Goal: Information Seeking & Learning: Learn about a topic

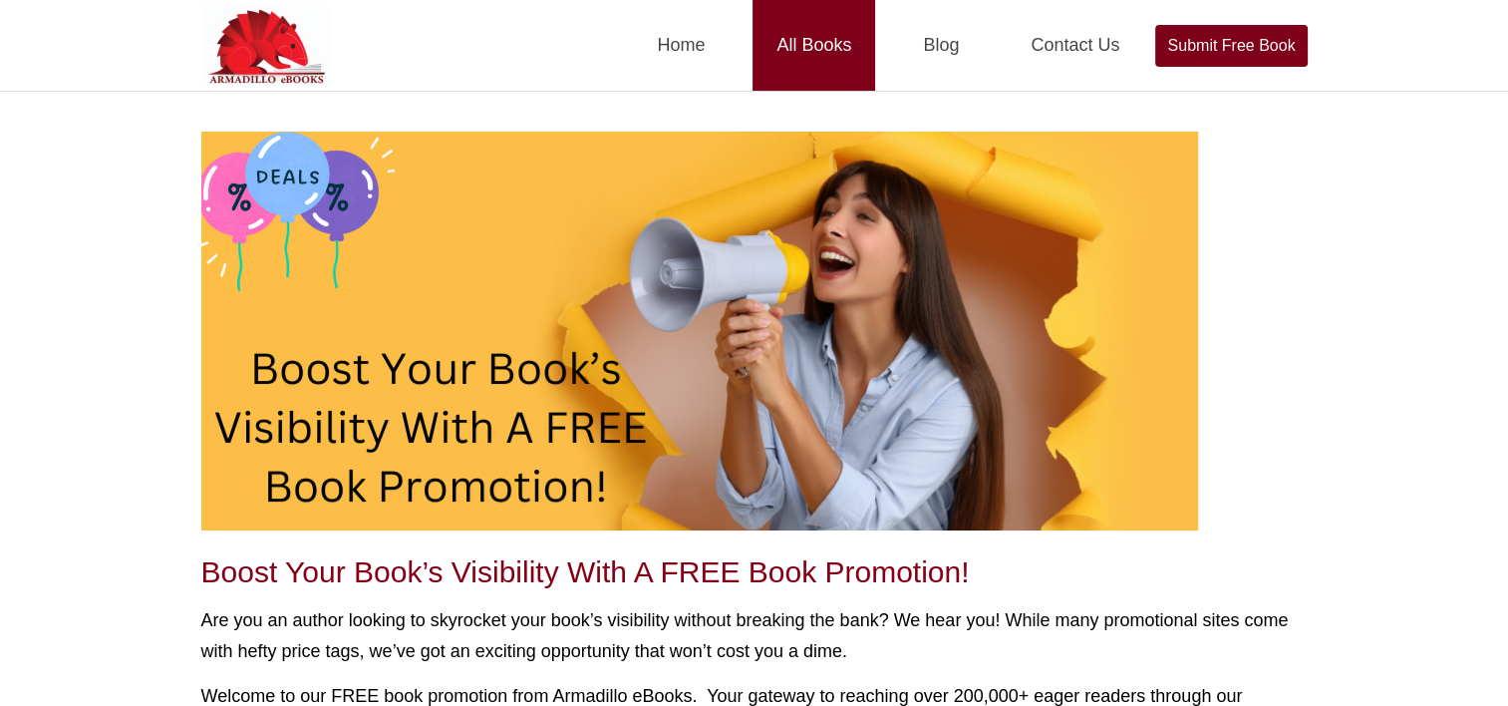
click at [850, 30] on link "All Books" at bounding box center [814, 45] width 123 height 91
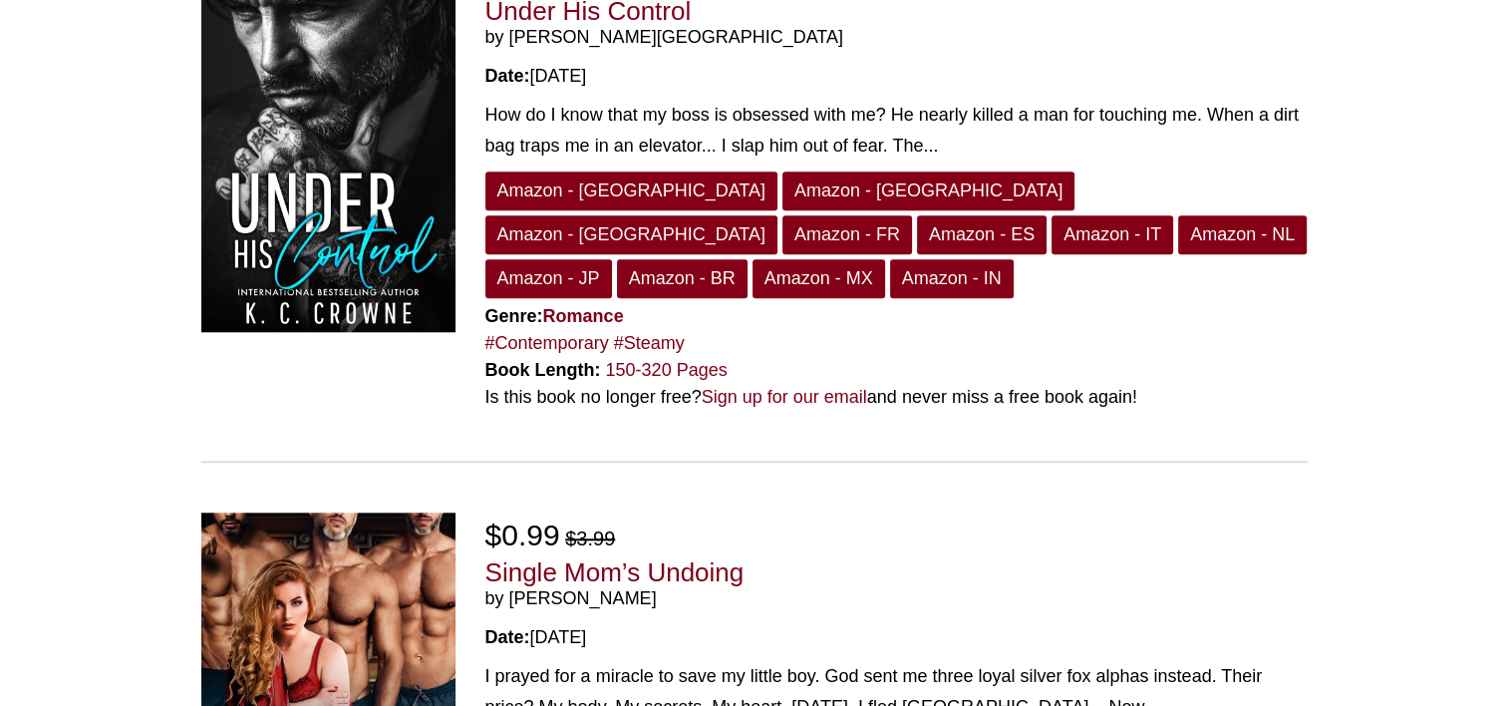
scroll to position [1595, 0]
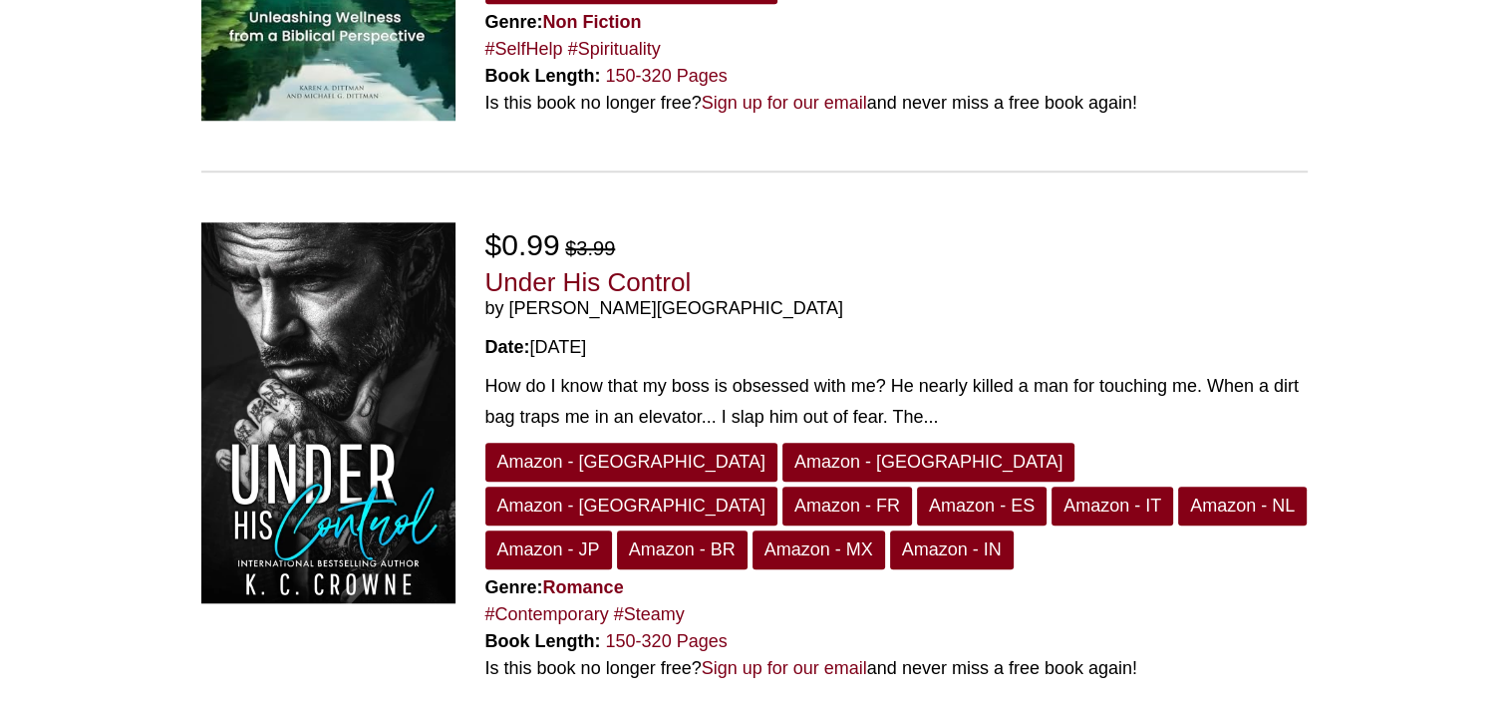
click at [341, 448] on img at bounding box center [328, 413] width 254 height 382
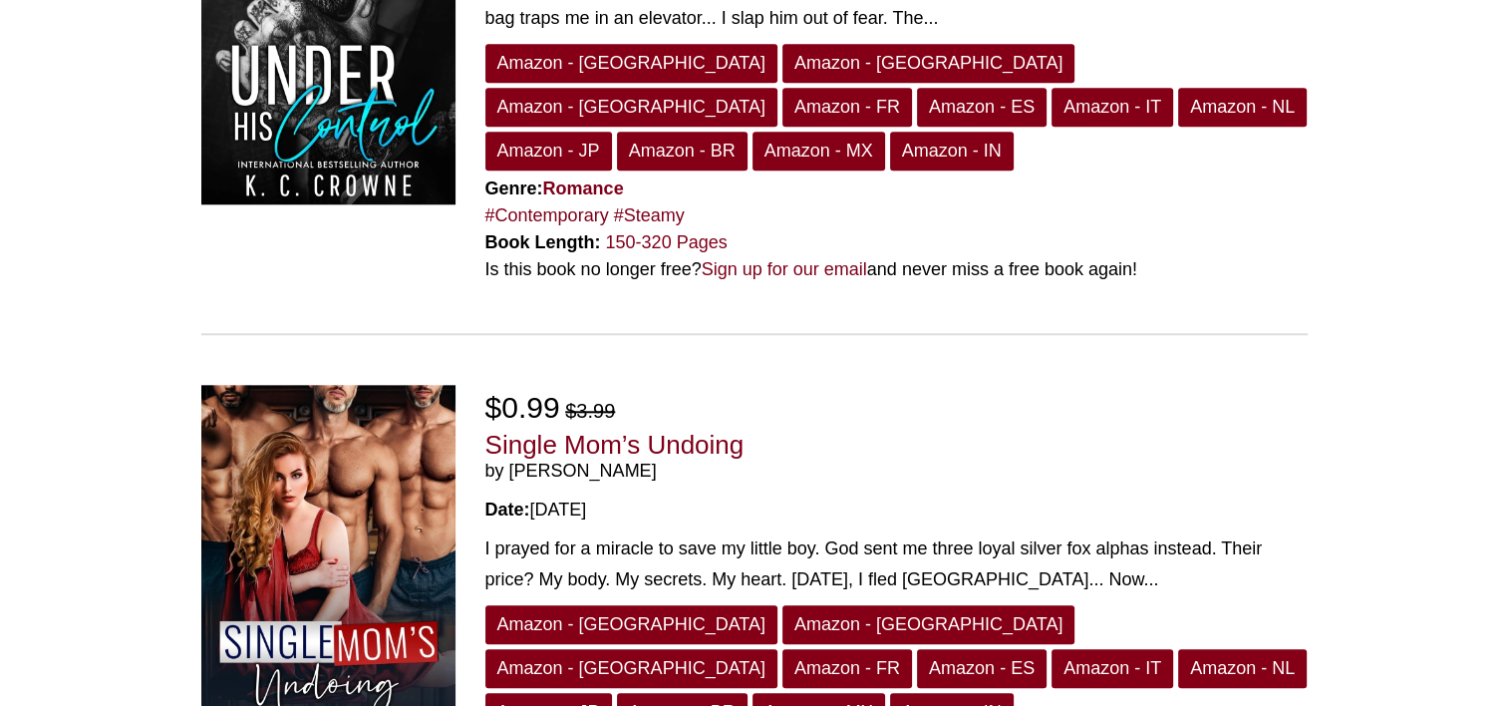
scroll to position [2341, 0]
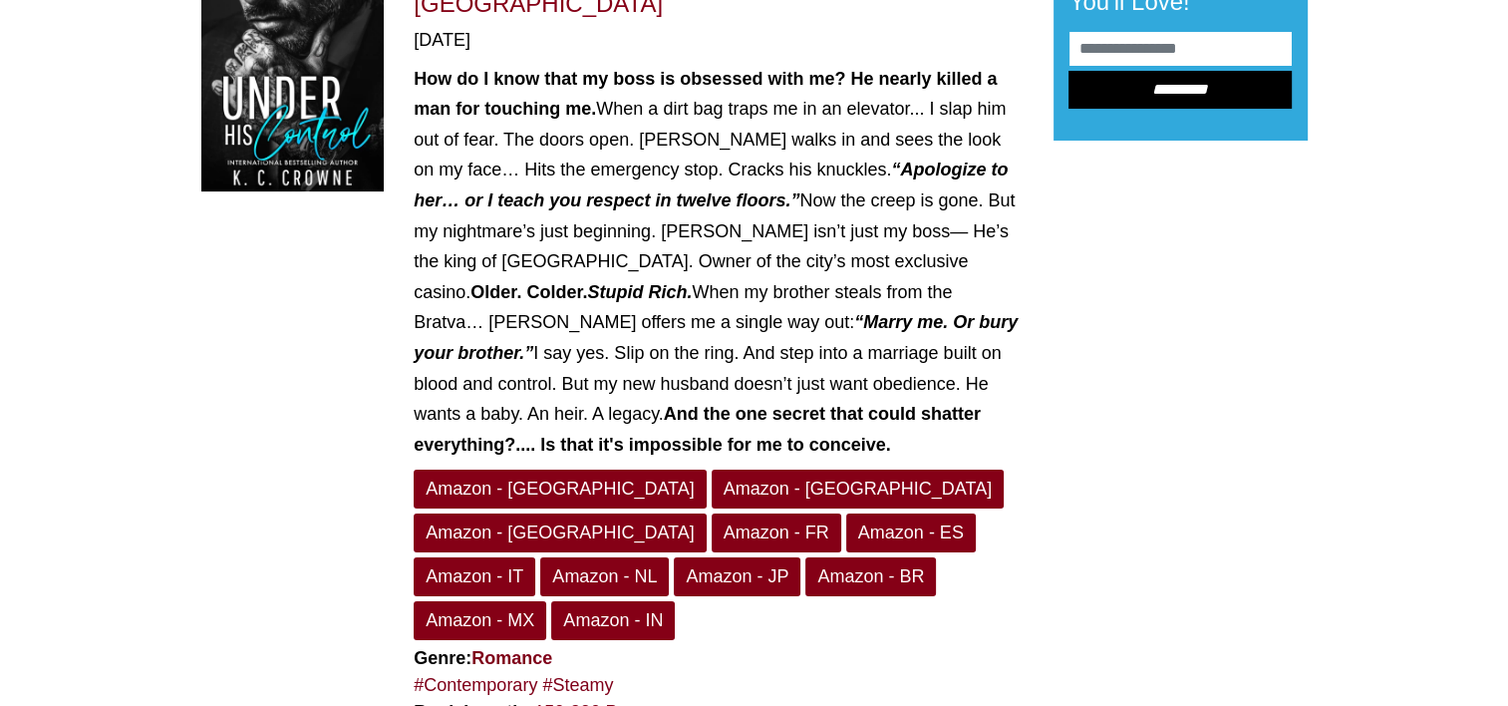
scroll to position [199, 0]
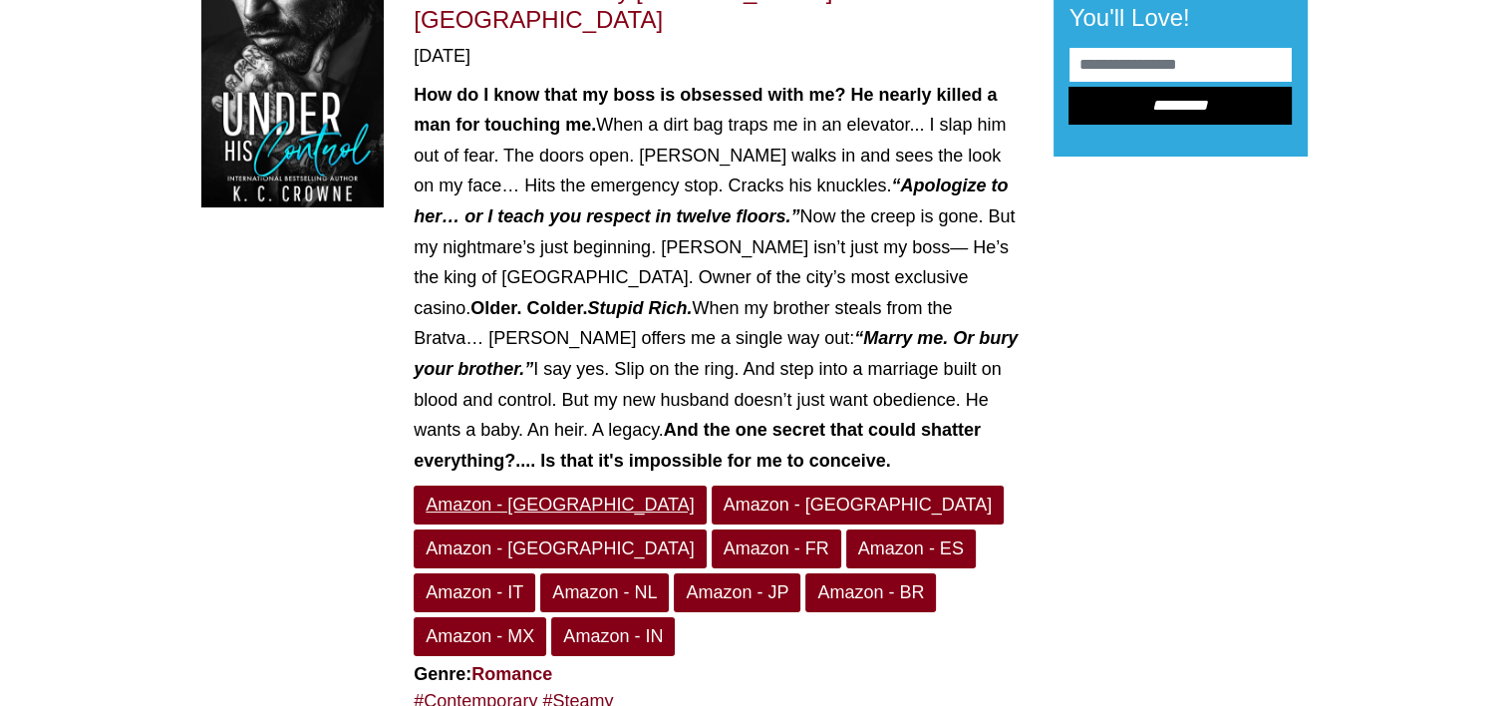
click at [477, 485] on link "Amazon - [GEOGRAPHIC_DATA]" at bounding box center [560, 504] width 292 height 39
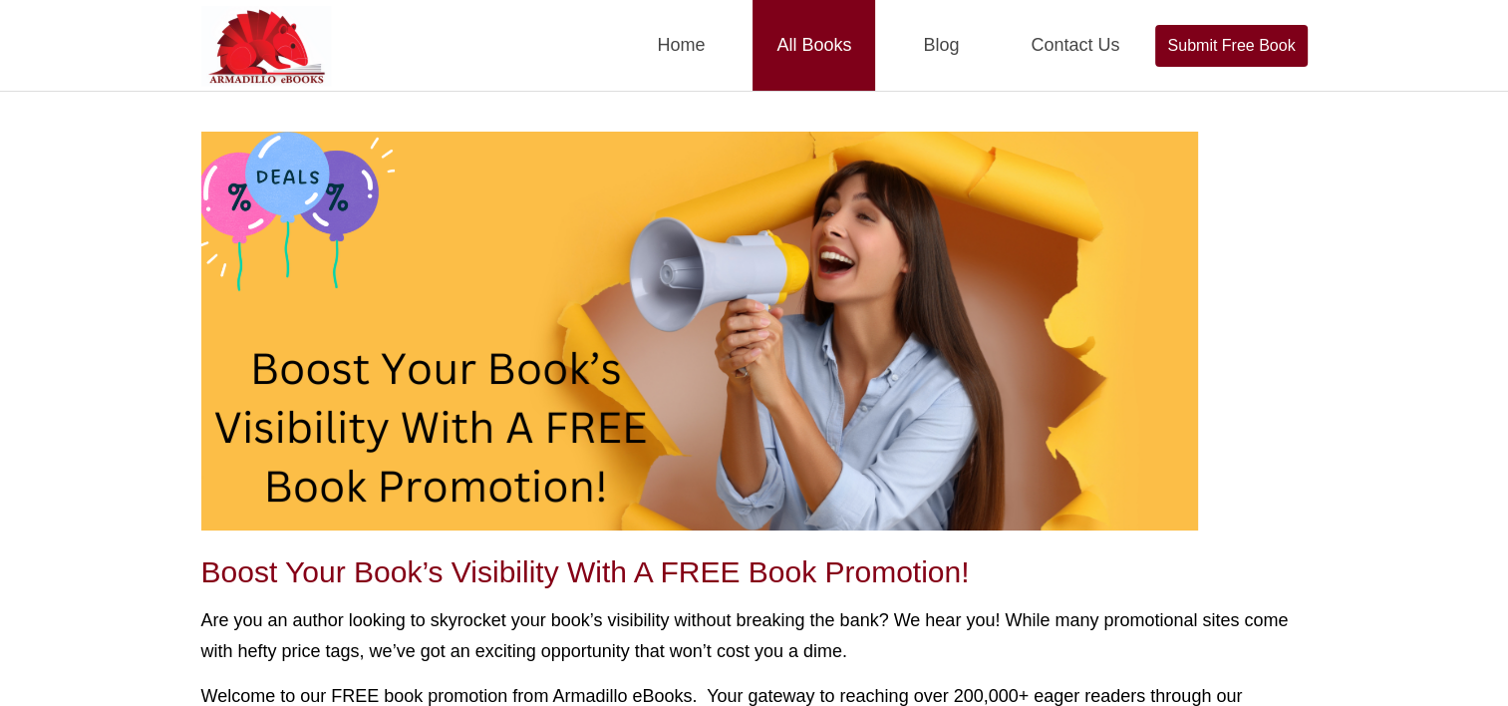
click at [796, 44] on link "All Books" at bounding box center [814, 45] width 123 height 91
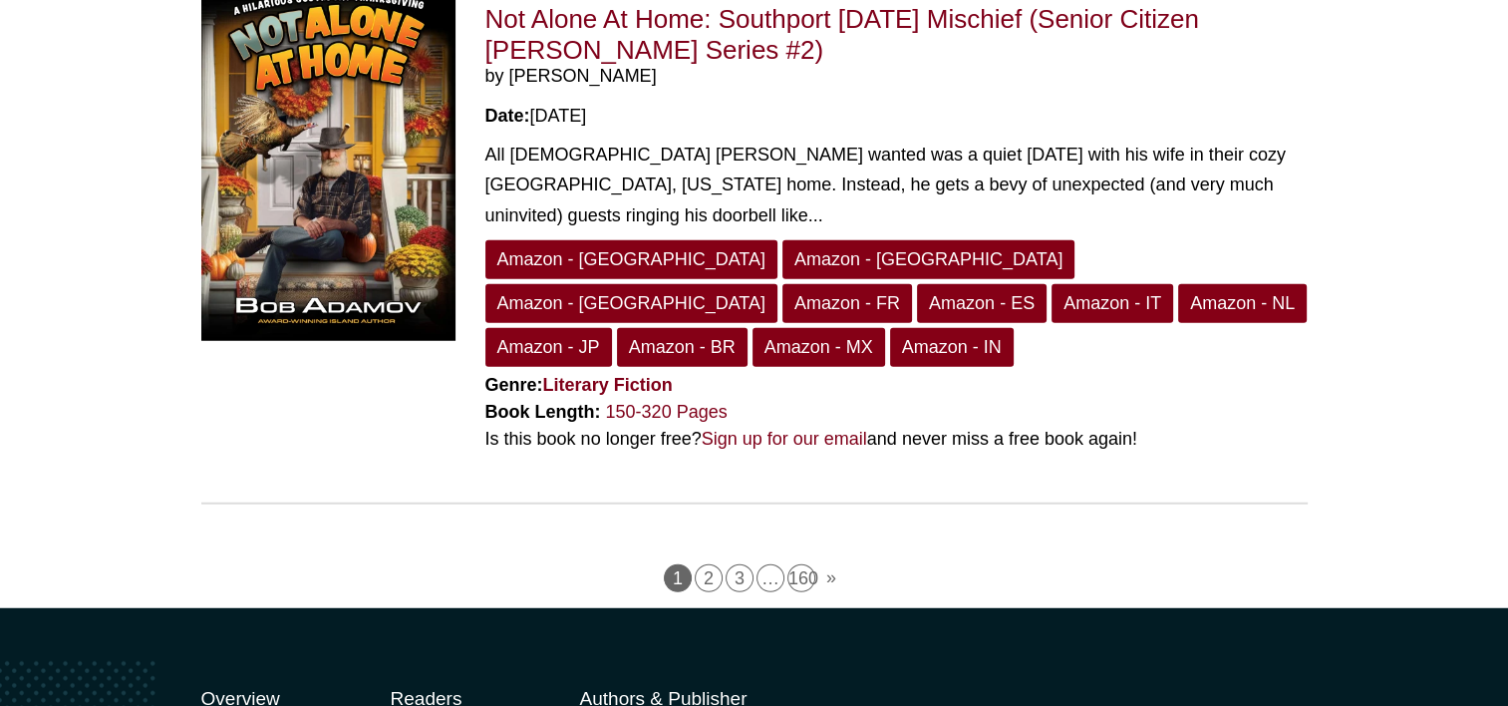
scroll to position [5270, 0]
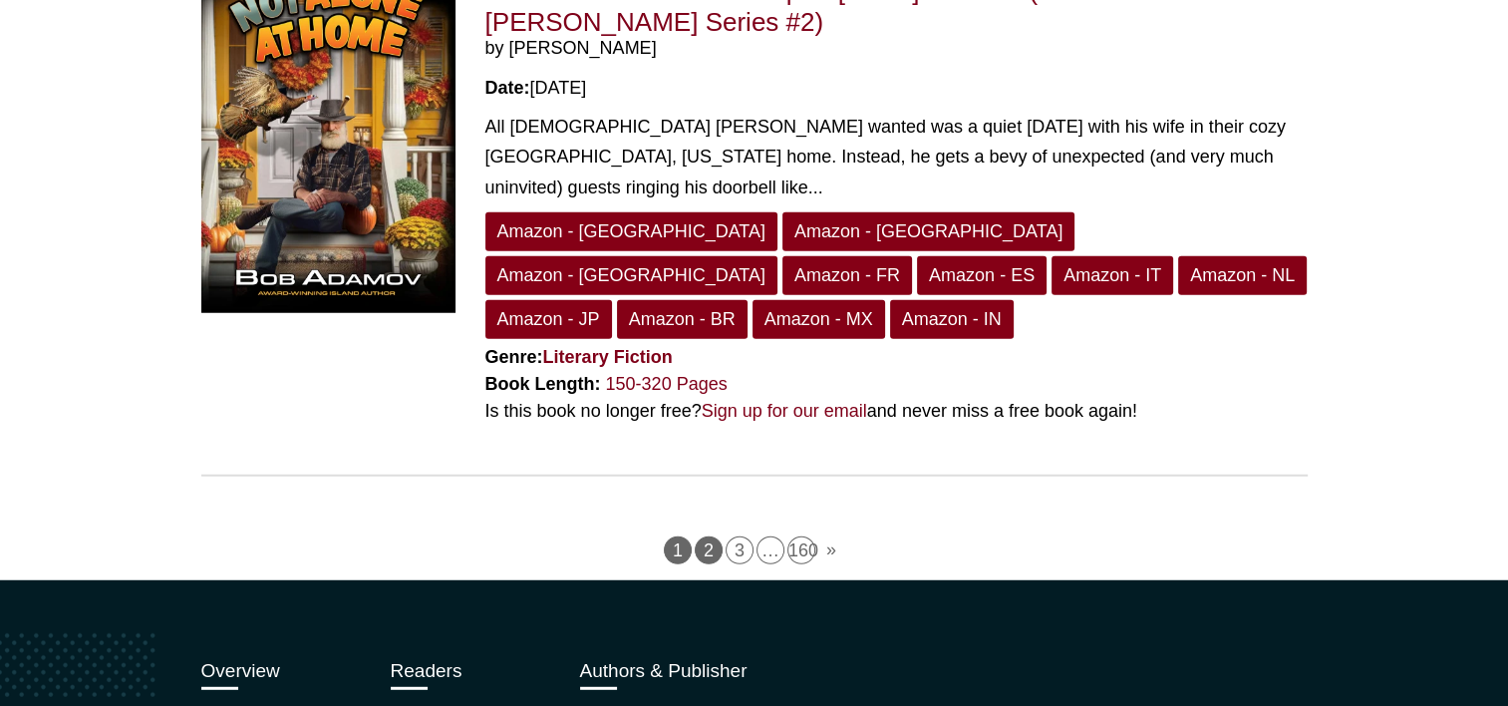
click at [717, 536] on link "2" at bounding box center [709, 550] width 28 height 28
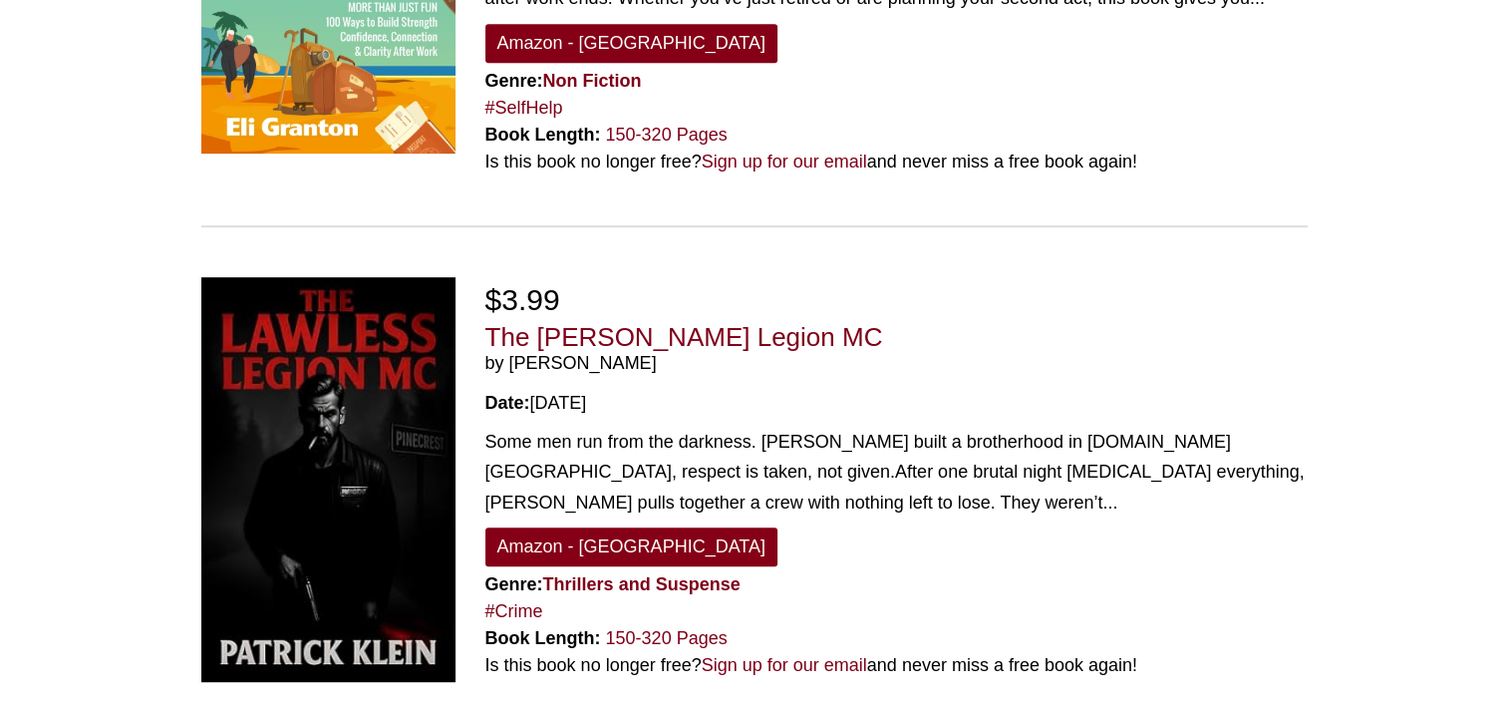
scroll to position [1096, 0]
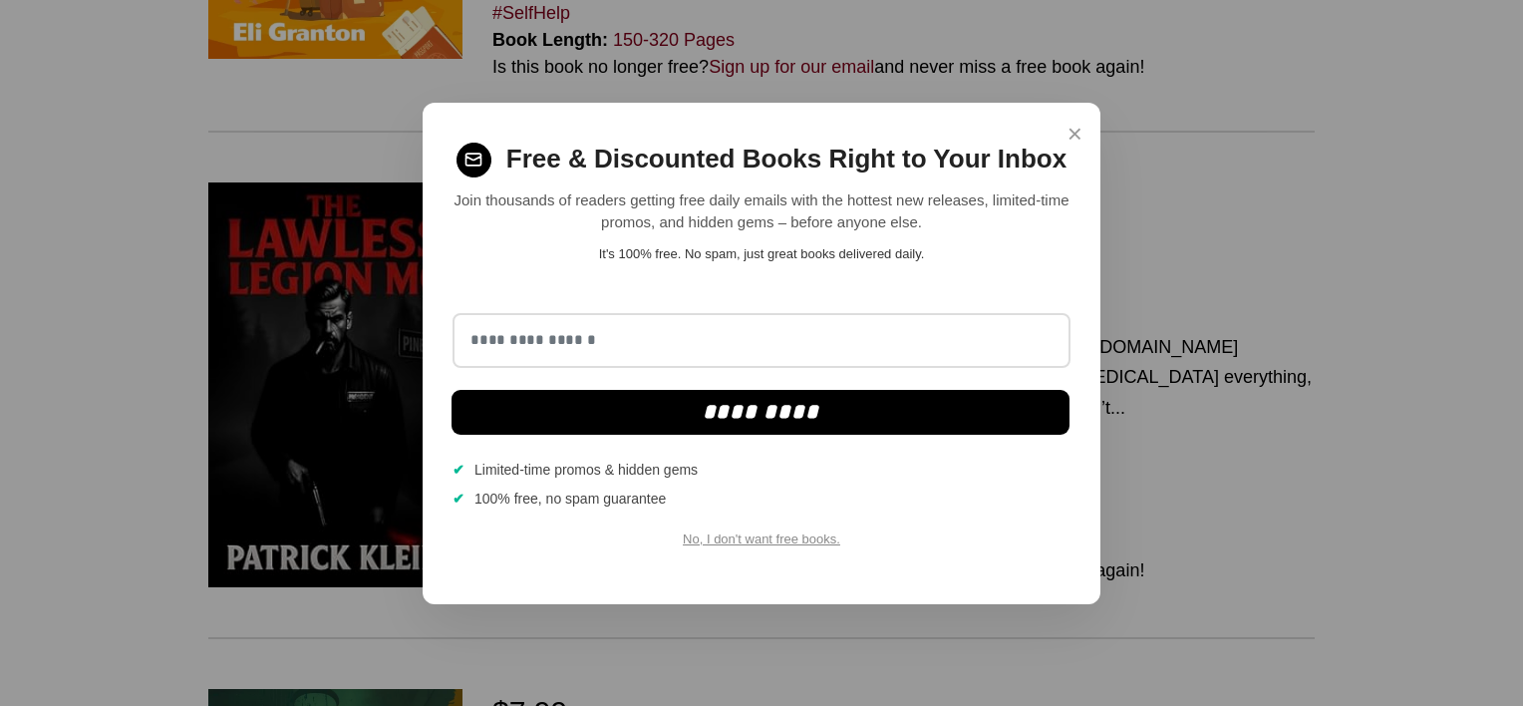
click at [1081, 133] on span "×" at bounding box center [1075, 134] width 15 height 39
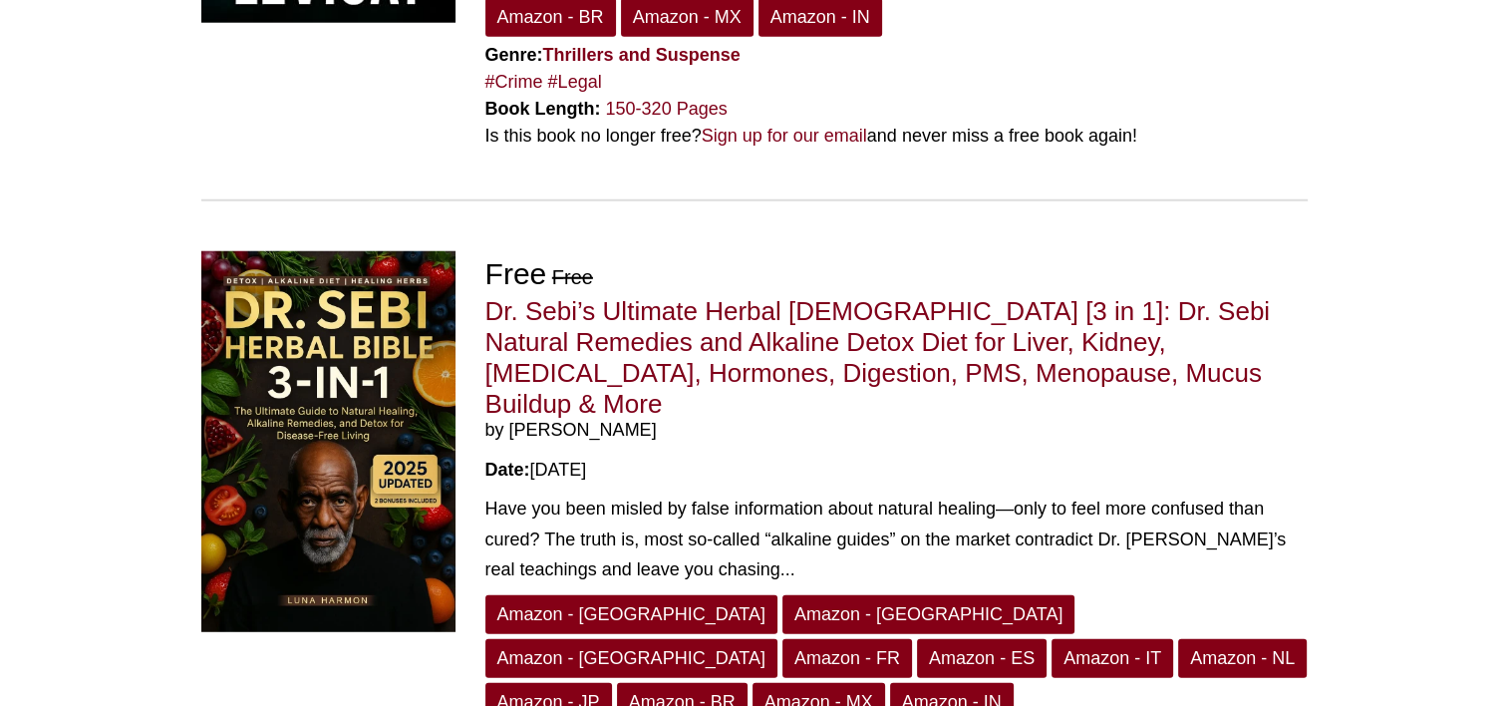
scroll to position [5283, 0]
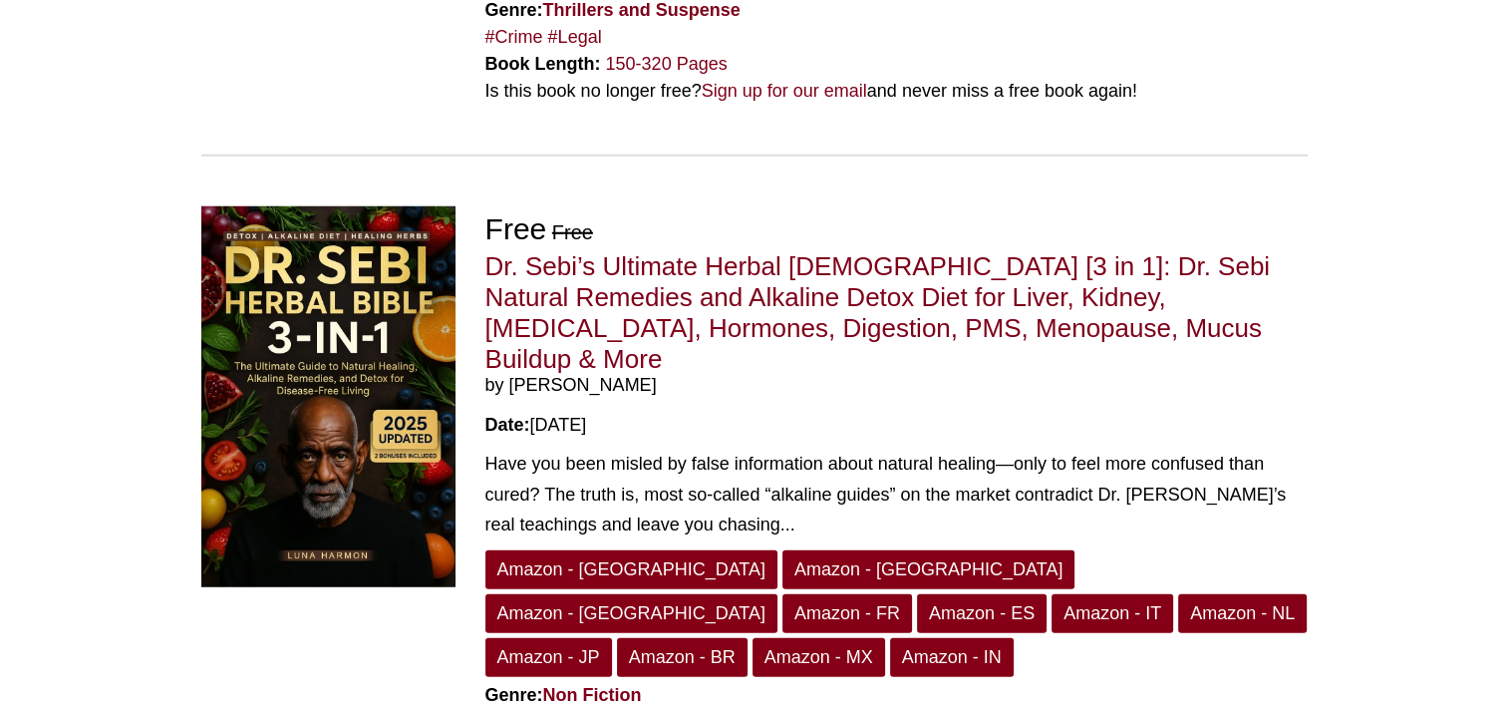
scroll to position [5451, 0]
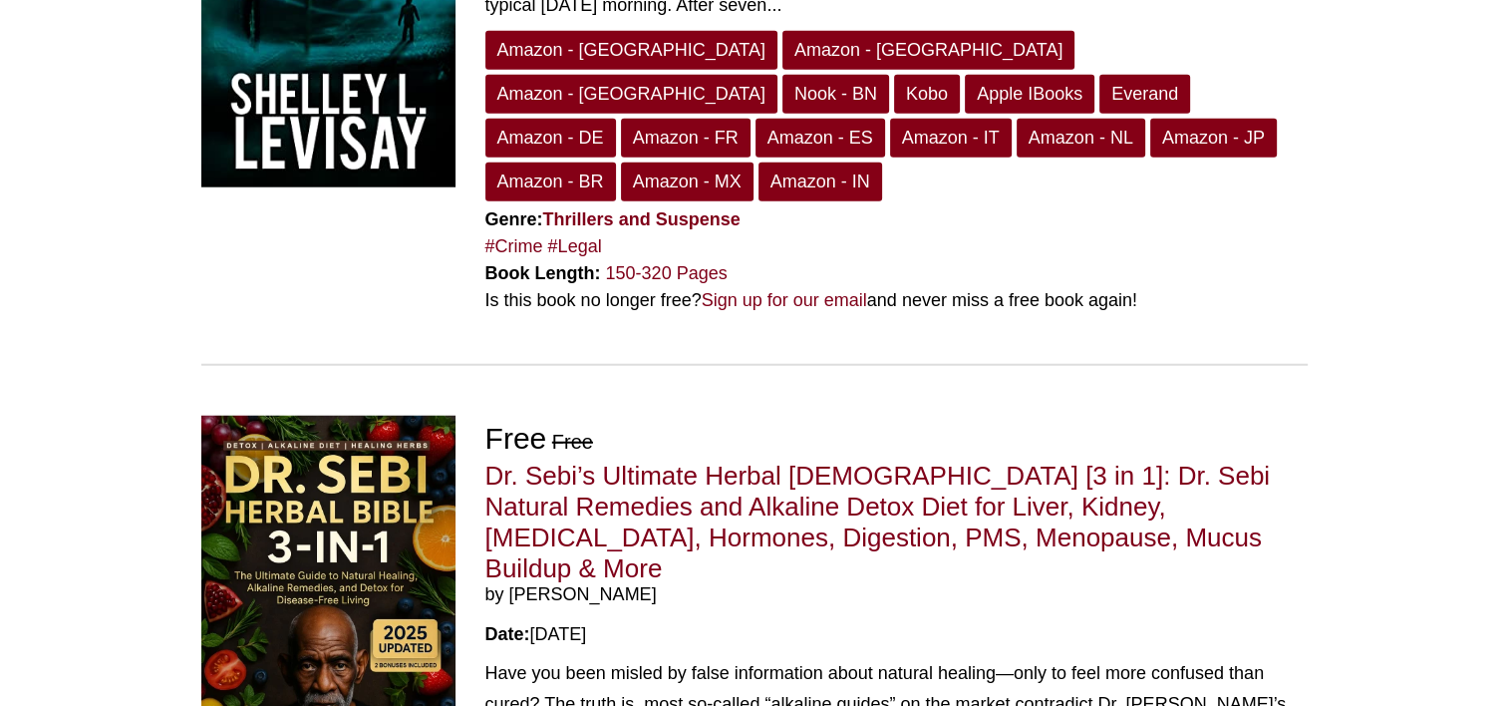
scroll to position [5551, 0]
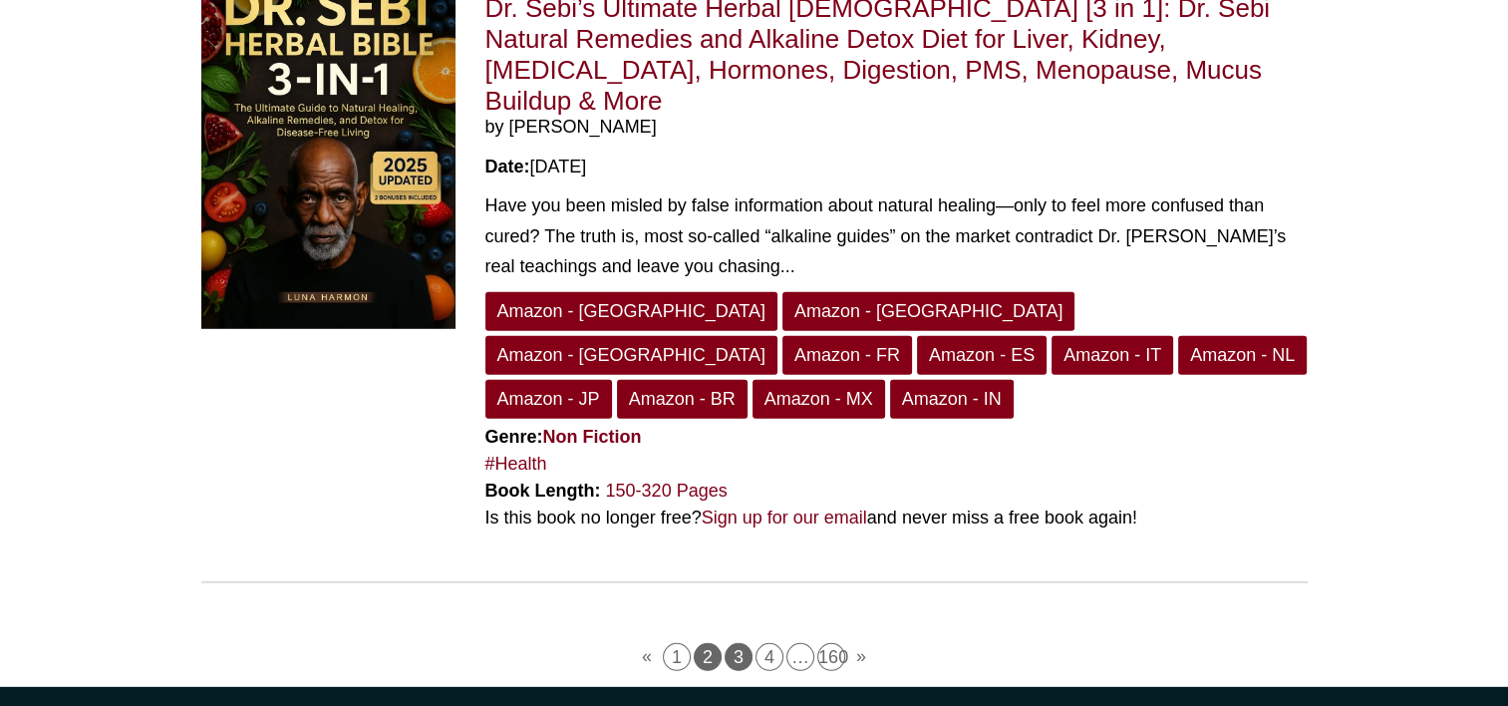
click at [747, 643] on link "3" at bounding box center [739, 657] width 28 height 28
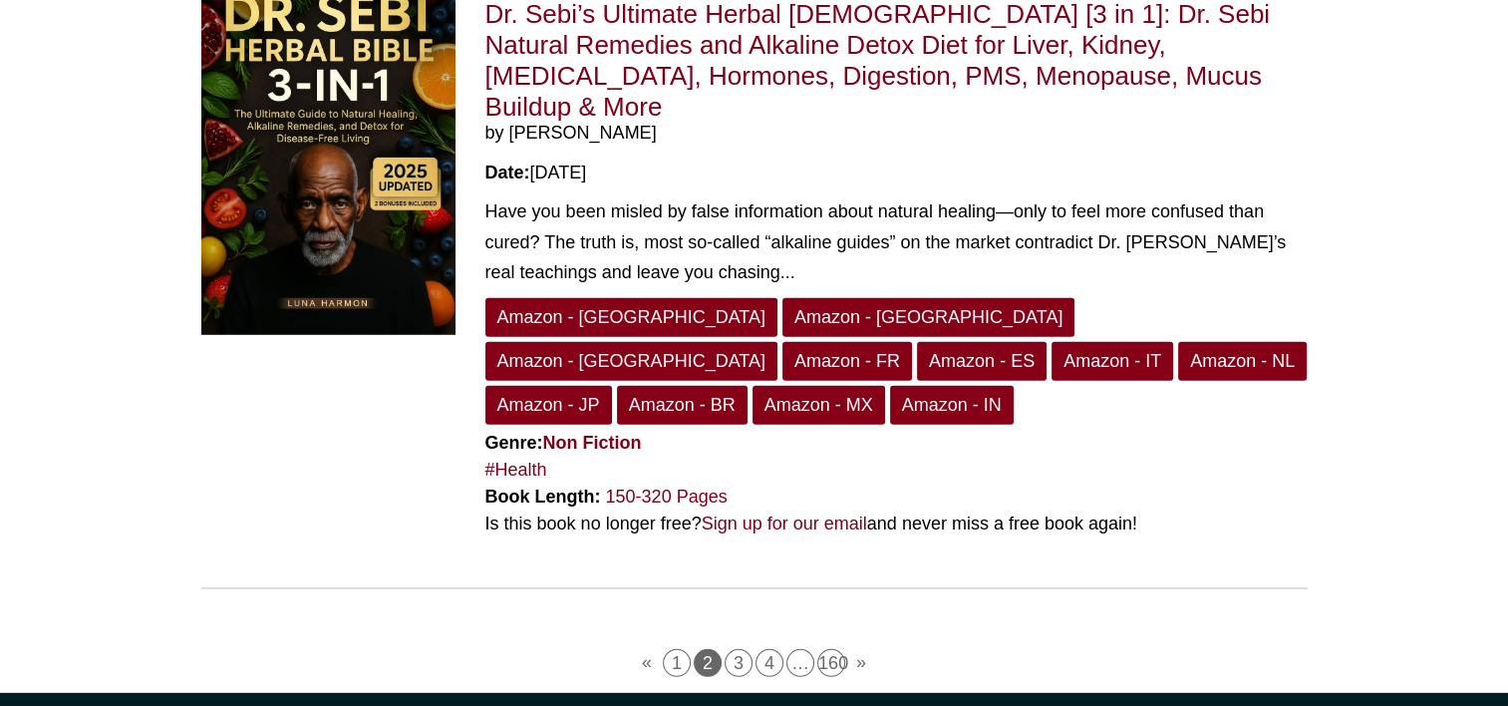
scroll to position [5252, 0]
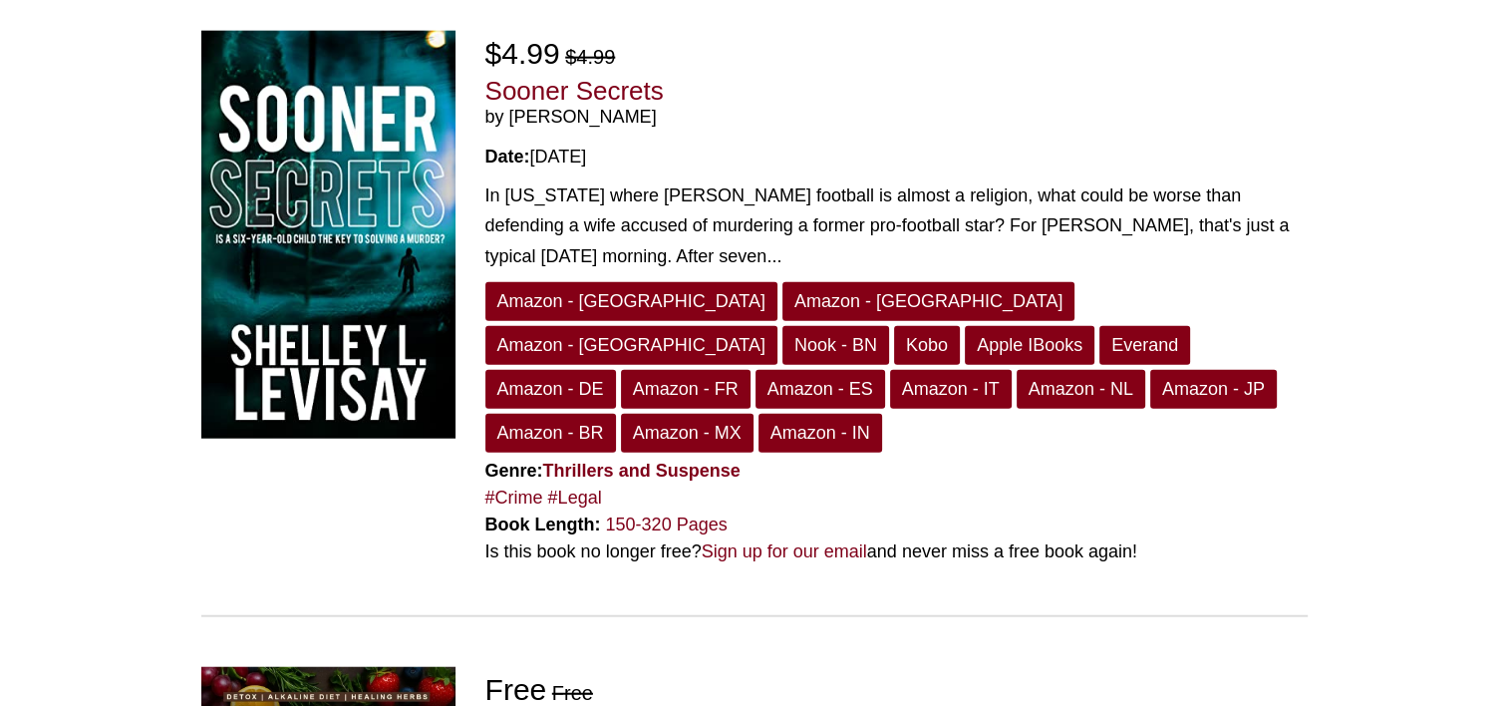
scroll to position [5551, 0]
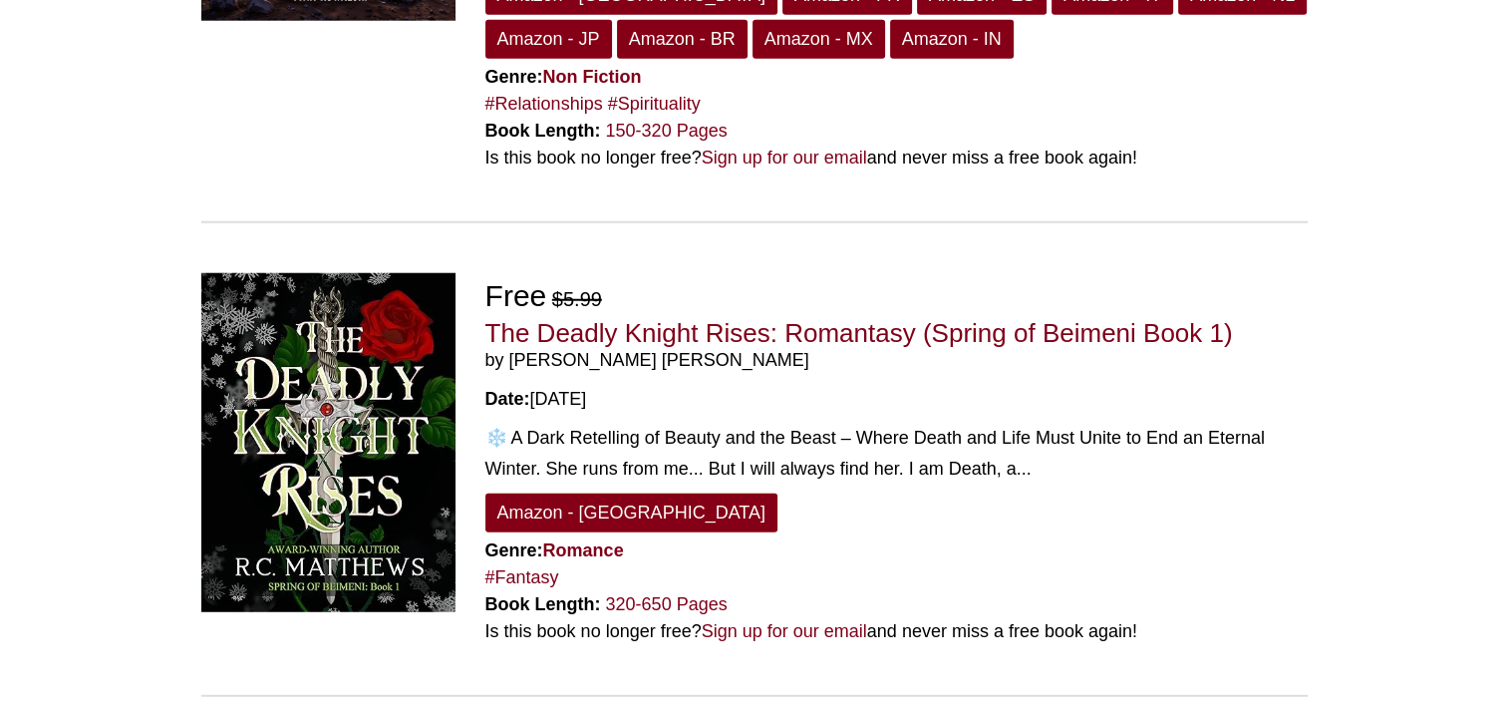
scroll to position [5183, 0]
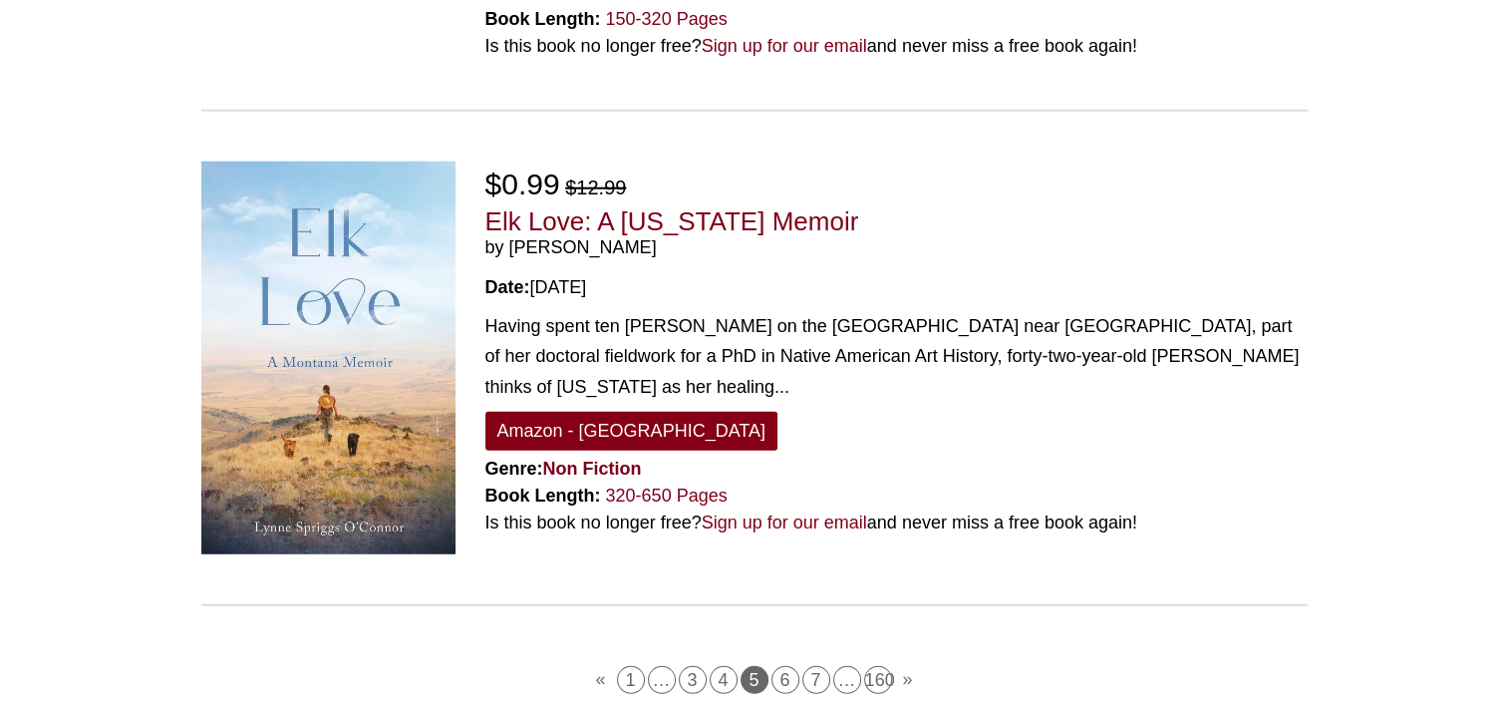
scroll to position [5319, 0]
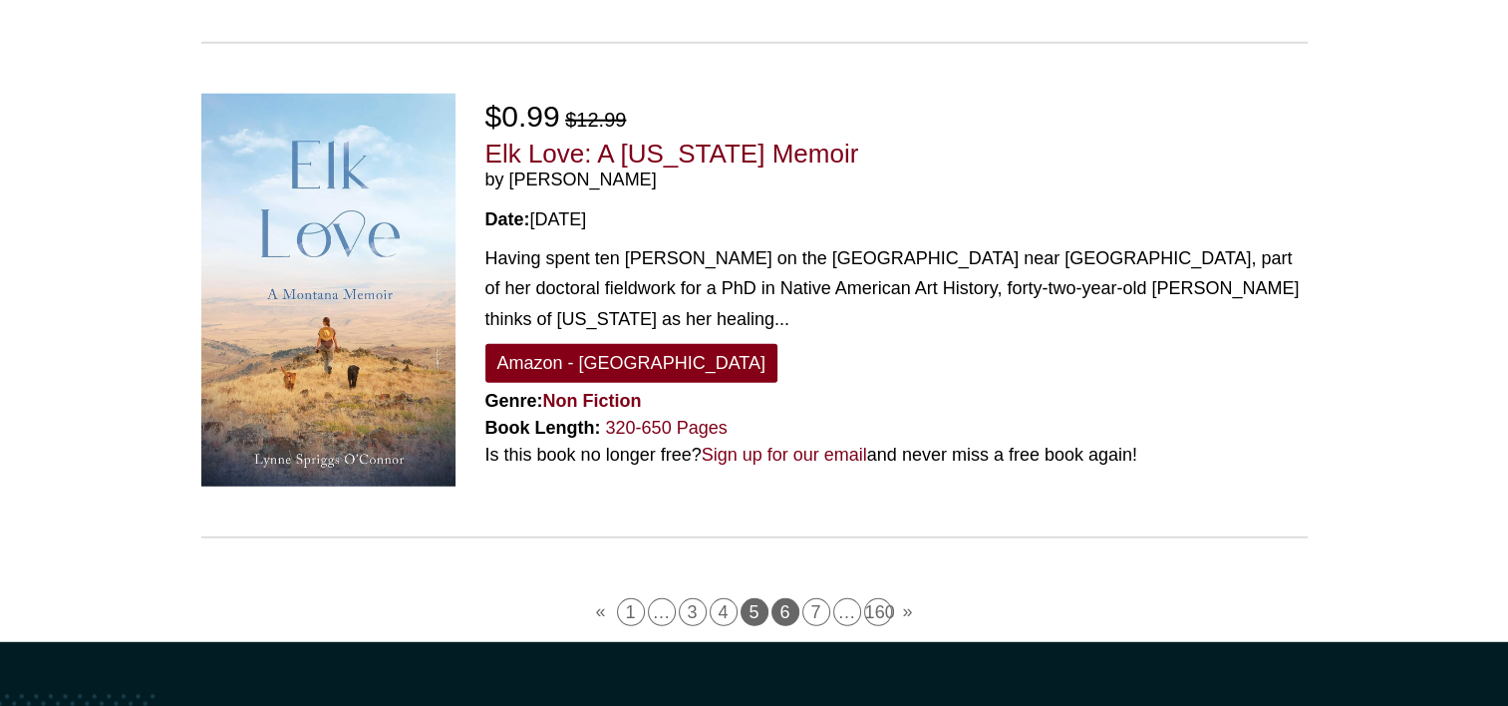
click at [786, 598] on link "6" at bounding box center [786, 612] width 28 height 28
